Goal: Information Seeking & Learning: Learn about a topic

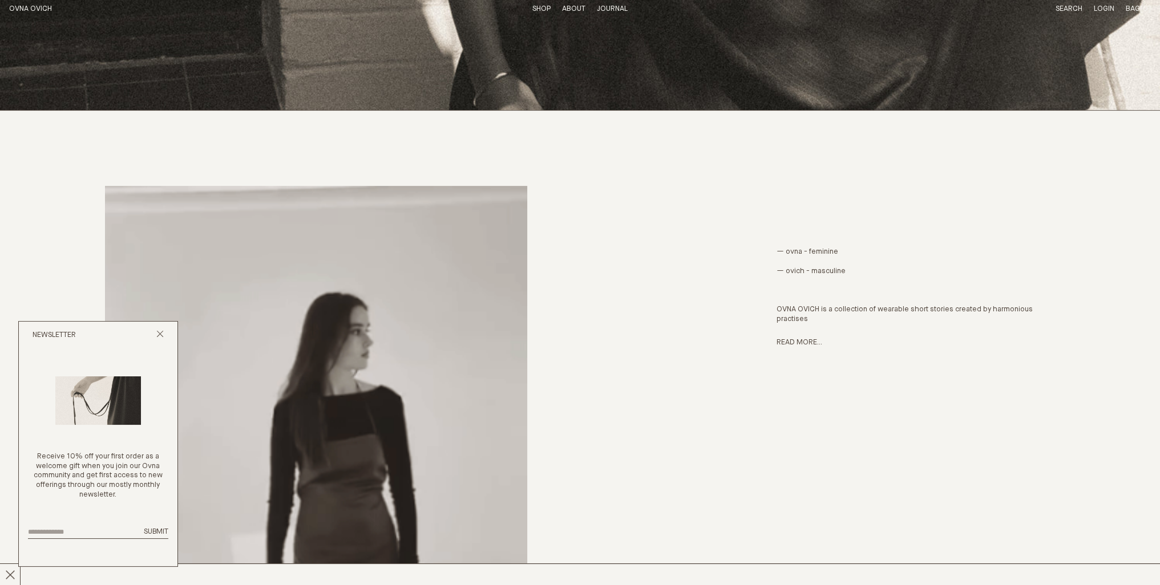
scroll to position [570, 0]
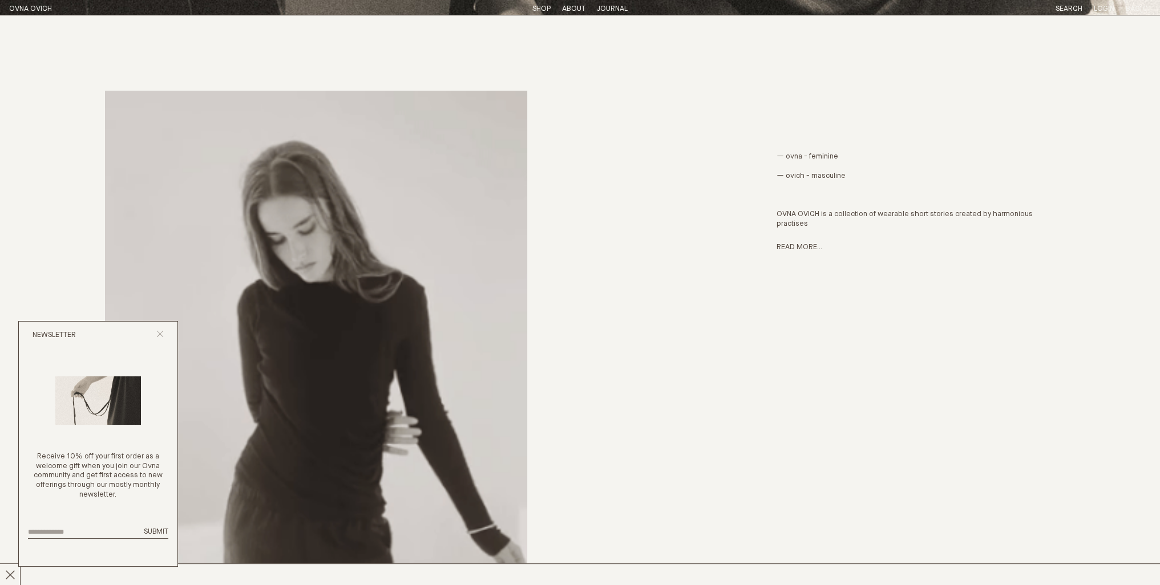
click at [161, 336] on icon "Close popup" at bounding box center [159, 333] width 7 height 7
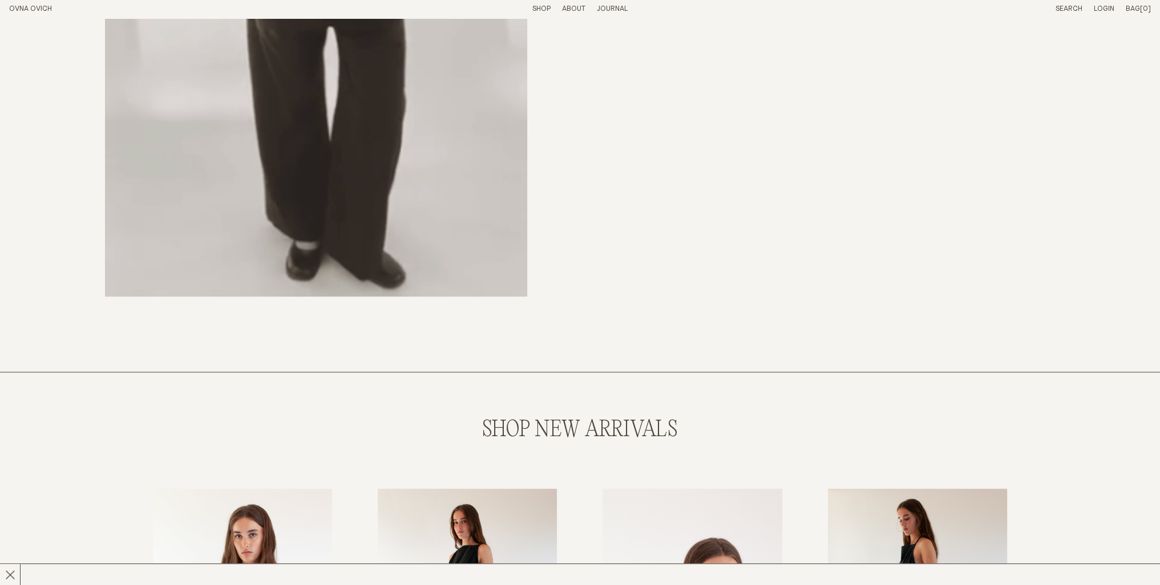
scroll to position [1331, 0]
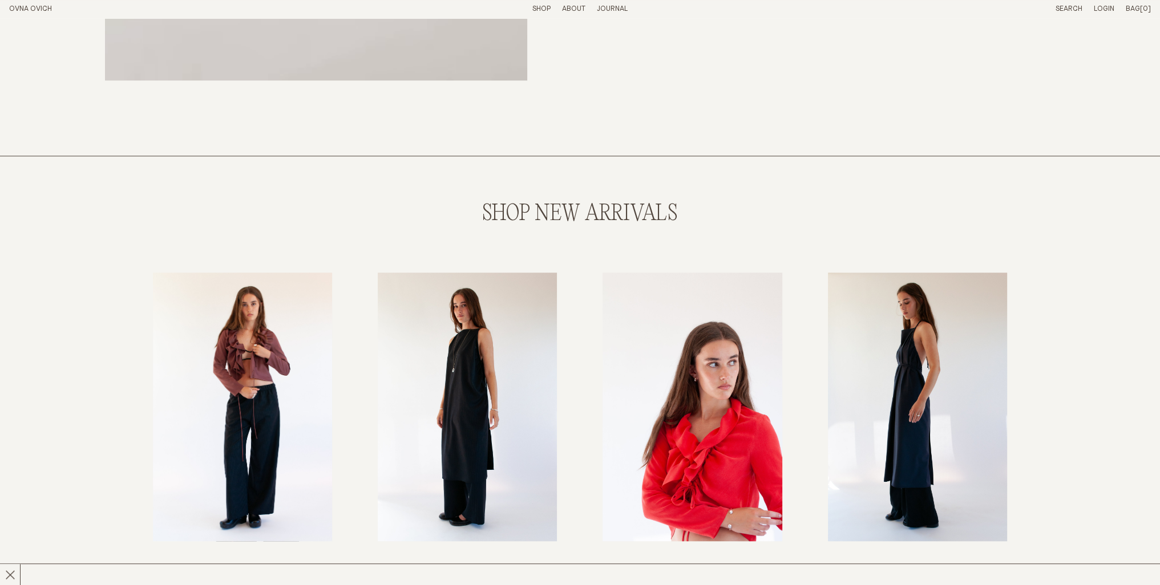
click at [300, 403] on img "Shall We Blouse" at bounding box center [242, 407] width 179 height 269
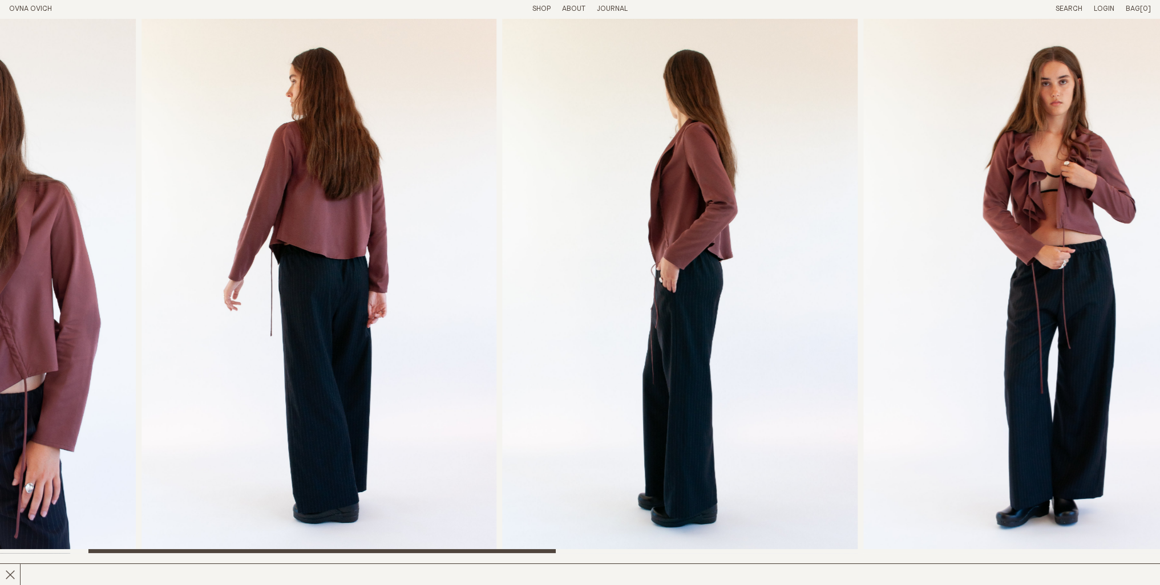
click at [503, 330] on img "3 / 8" at bounding box center [680, 285] width 355 height 535
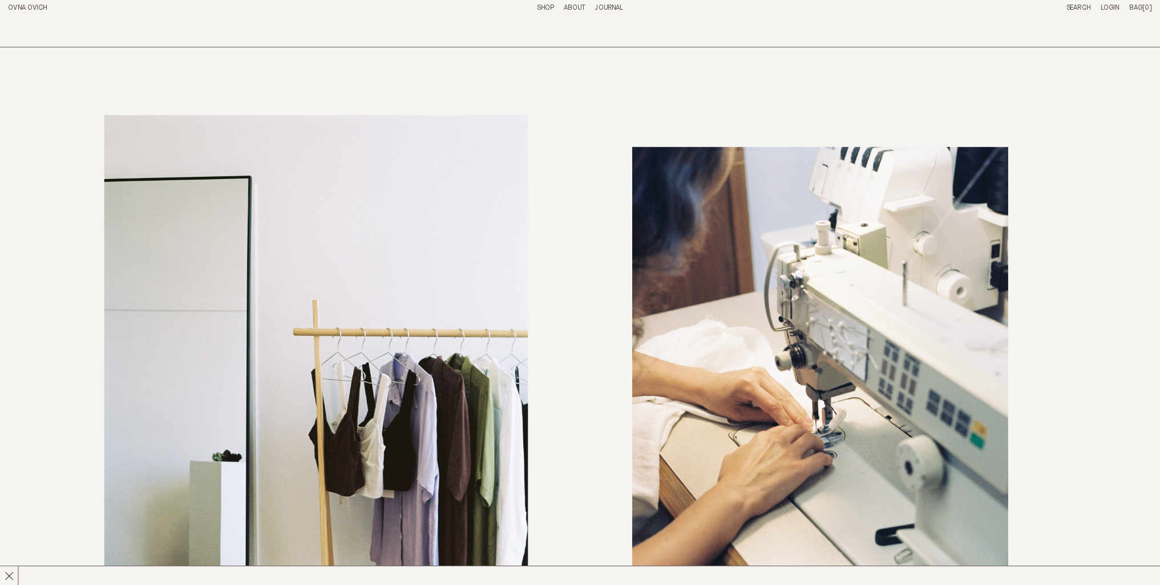
scroll to position [5335, 0]
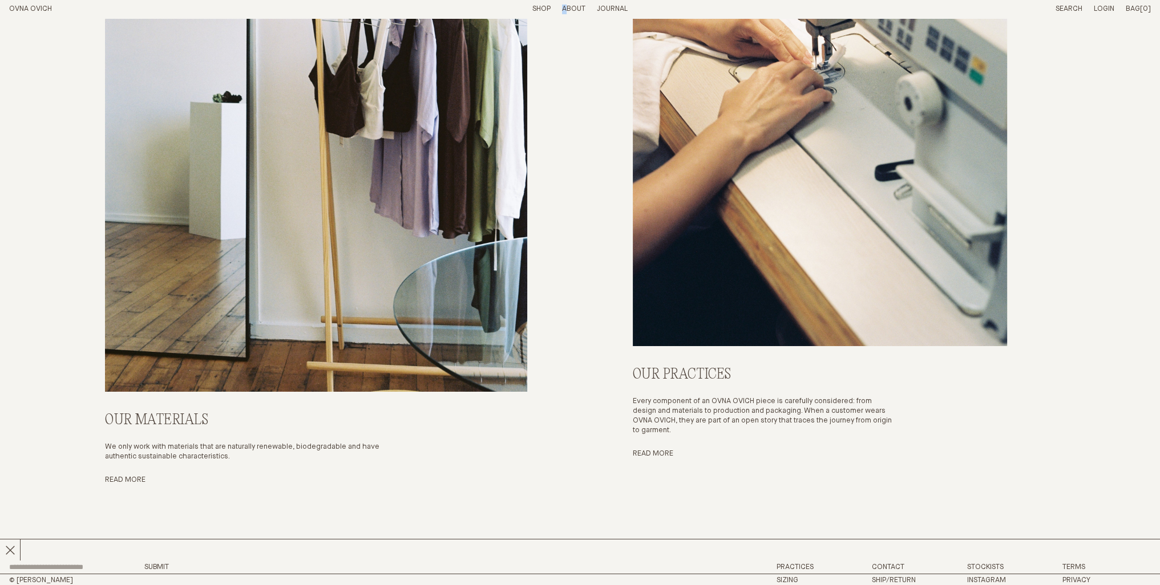
click at [565, 6] on p "About" at bounding box center [573, 10] width 23 height 10
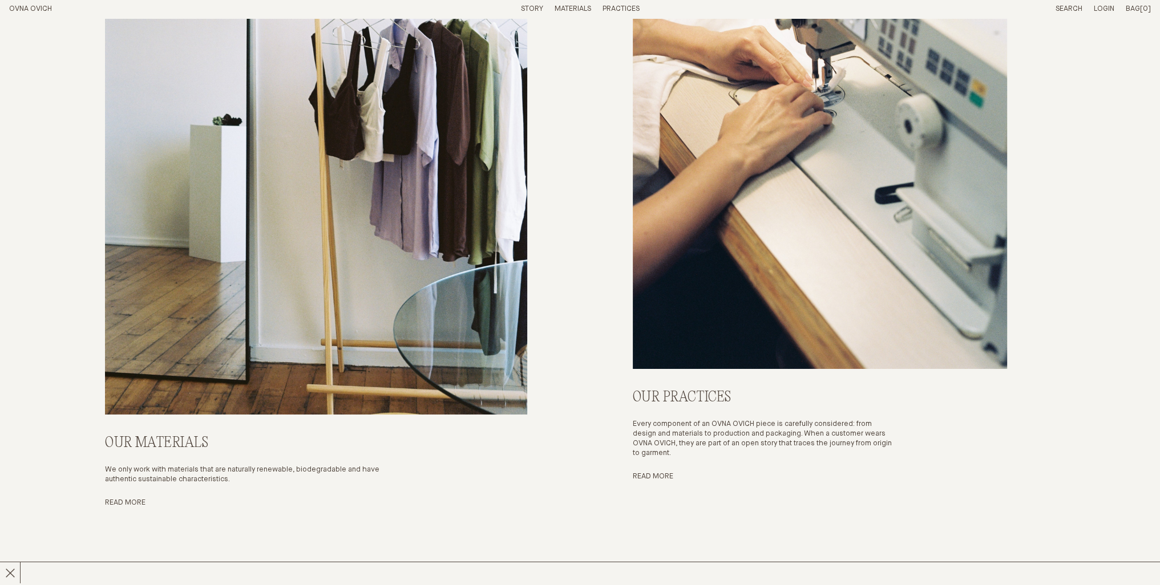
click at [533, 12] on link "Story" at bounding box center [532, 8] width 22 height 7
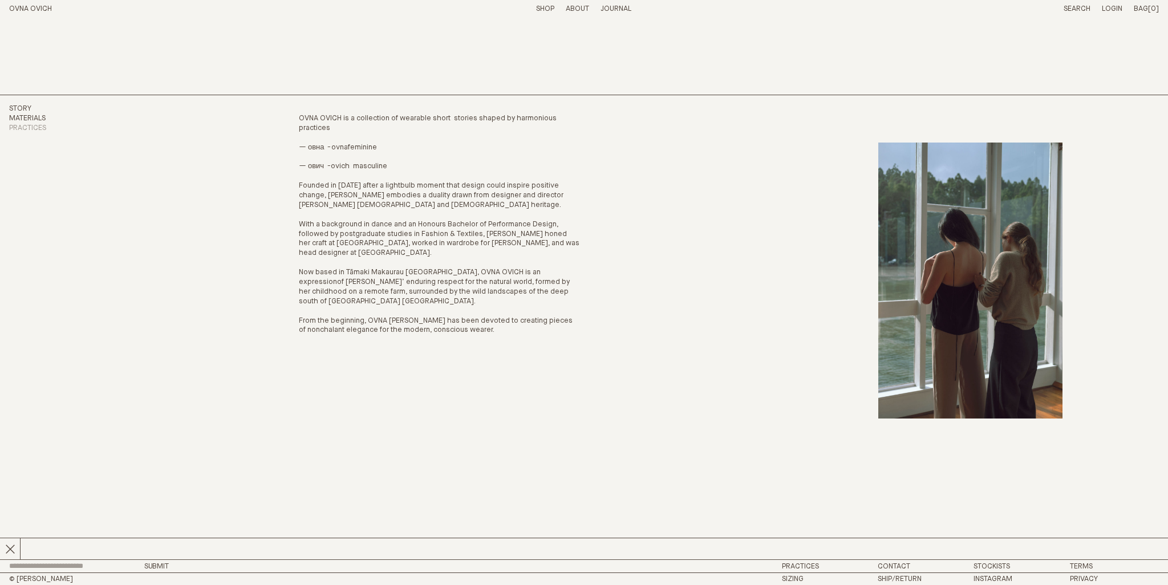
click at [37, 118] on link "Materials" at bounding box center [27, 118] width 37 height 7
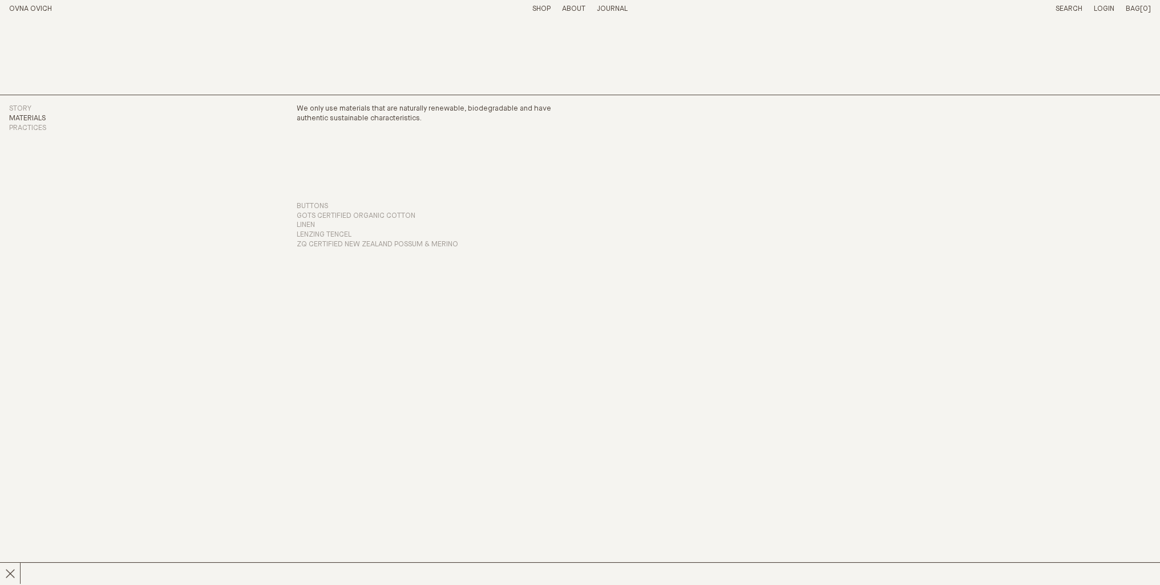
click at [32, 129] on link "Practices" at bounding box center [27, 127] width 37 height 7
